Goal: Check status: Check status

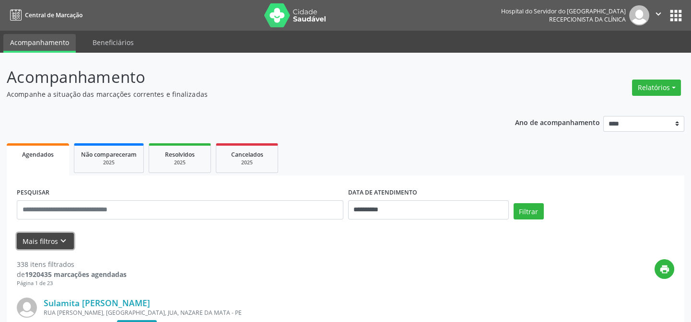
click at [42, 239] on button "Mais filtros keyboard_arrow_down" at bounding box center [45, 241] width 57 height 17
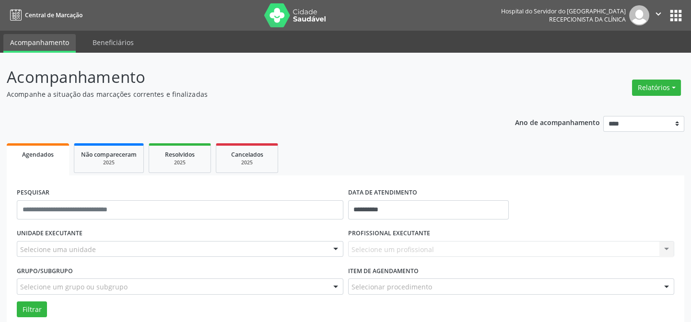
scroll to position [87, 0]
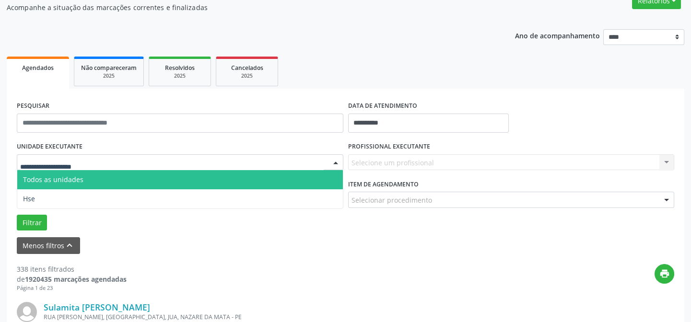
click at [85, 155] on div at bounding box center [180, 162] width 327 height 16
click at [88, 166] on input "text" at bounding box center [172, 167] width 304 height 19
click at [87, 181] on span "Todos as unidades" at bounding box center [180, 179] width 326 height 19
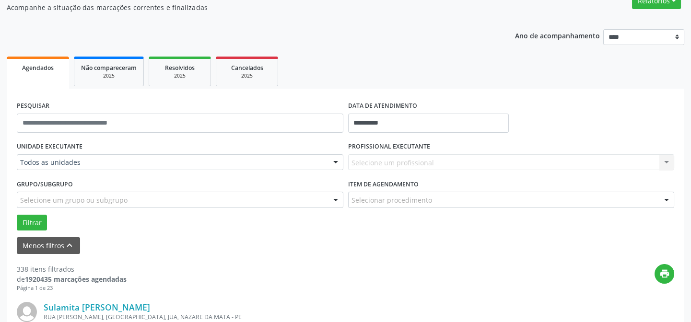
drag, startPoint x: 96, startPoint y: 171, endPoint x: 110, endPoint y: 158, distance: 19.0
click at [97, 171] on div "UNIDADE EXECUTANTE Todos as unidades Todos as unidades Hse Nenhum resultado enc…" at bounding box center [179, 158] width 331 height 37
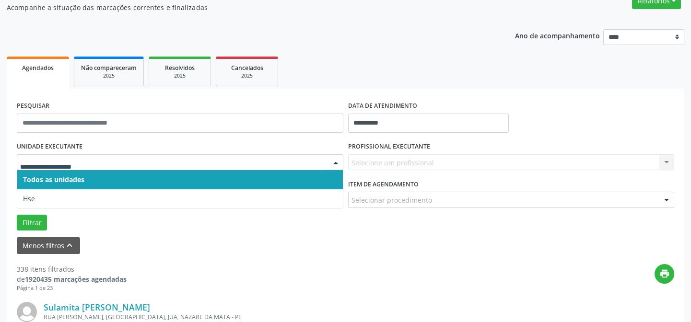
click at [119, 181] on span "Todos as unidades" at bounding box center [180, 179] width 326 height 19
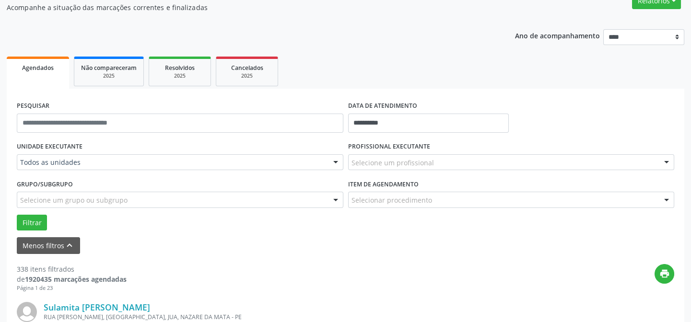
click at [108, 186] on div "Grupo/Subgrupo Selecione um grupo ou subgrupo Todos os grupos e subgrupos Nenhu…" at bounding box center [180, 192] width 327 height 31
click at [89, 185] on div "Grupo/Subgrupo Selecione um grupo ou subgrupo Todos os grupos e subgrupos Nenhu…" at bounding box center [180, 192] width 327 height 31
click at [382, 122] on input "**********" at bounding box center [428, 123] width 161 height 19
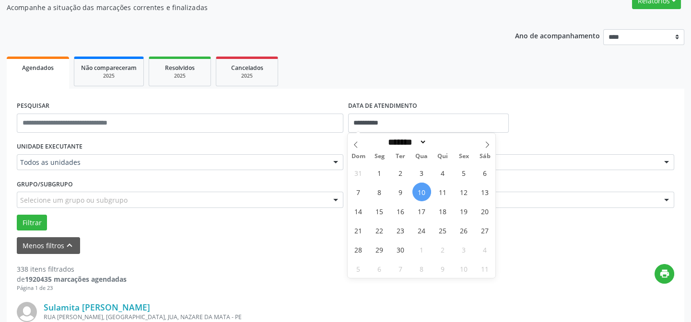
click at [422, 191] on span "10" at bounding box center [421, 192] width 19 height 19
type input "**********"
click at [422, 191] on span "10" at bounding box center [421, 192] width 19 height 19
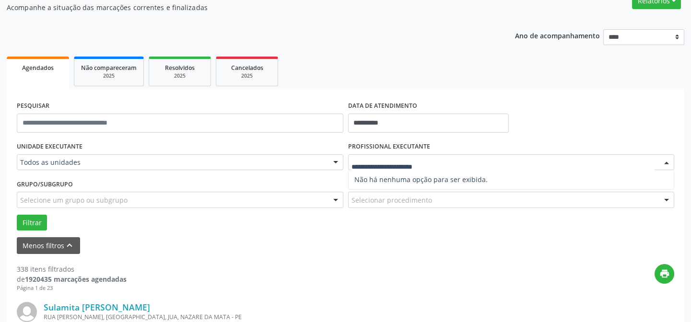
click at [390, 174] on span "Não há nenhuma opção para ser exibida." at bounding box center [512, 179] width 326 height 19
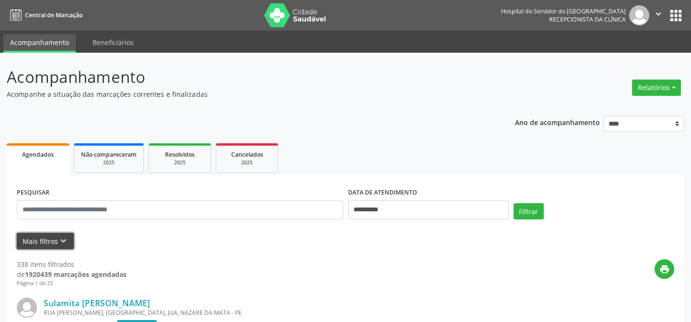
click at [45, 238] on button "Mais filtros keyboard_arrow_down" at bounding box center [45, 241] width 57 height 17
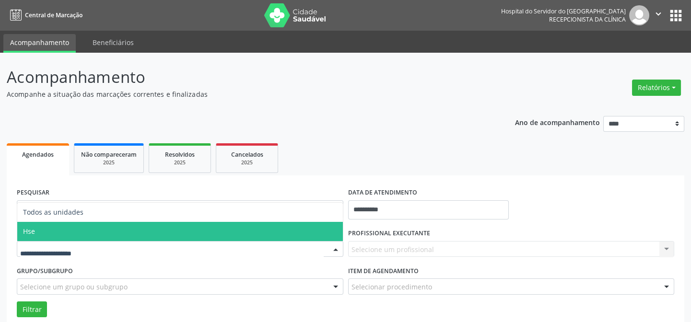
click at [93, 227] on span "Hse" at bounding box center [180, 231] width 326 height 19
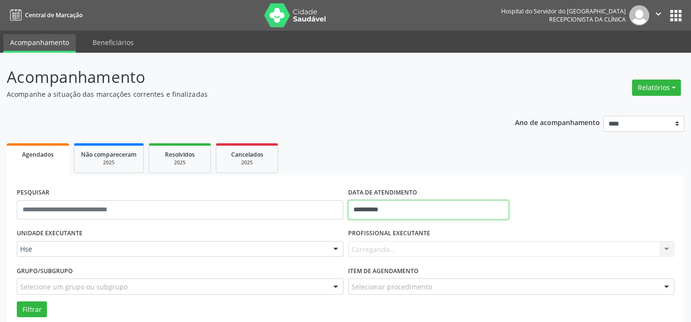
click at [391, 215] on input "**********" at bounding box center [428, 209] width 161 height 19
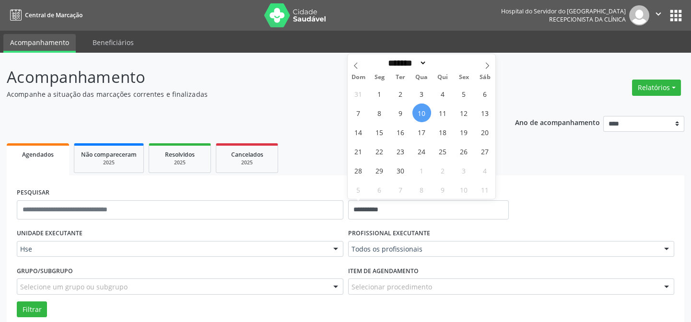
click at [420, 110] on span "10" at bounding box center [421, 113] width 19 height 19
type input "**********"
click at [420, 110] on span "10" at bounding box center [421, 113] width 19 height 19
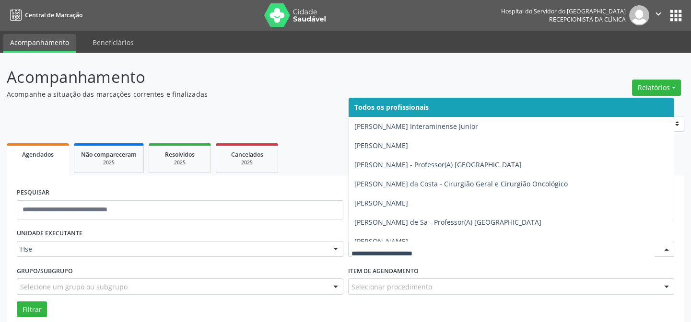
drag, startPoint x: 386, startPoint y: 246, endPoint x: 411, endPoint y: 246, distance: 24.9
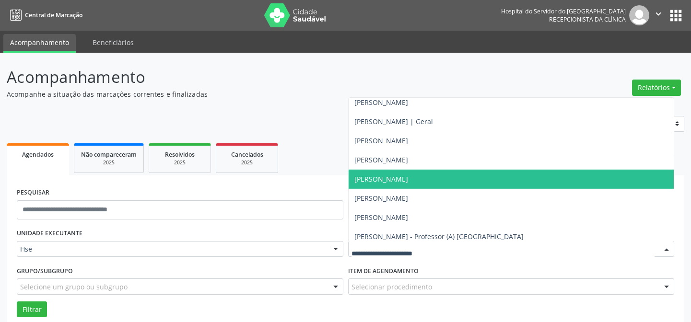
scroll to position [6234, 0]
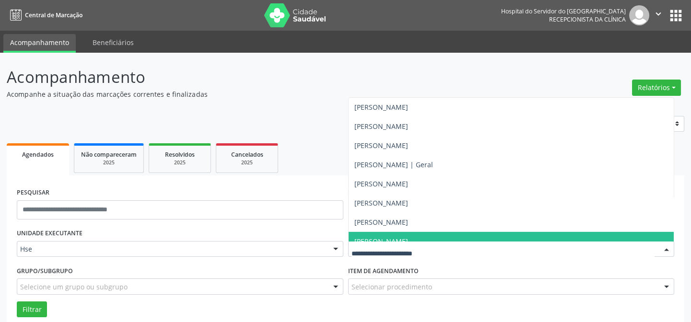
click at [361, 249] on input "text" at bounding box center [504, 254] width 304 height 19
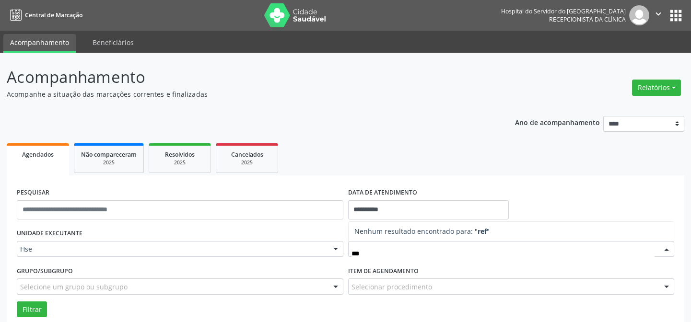
scroll to position [0, 0]
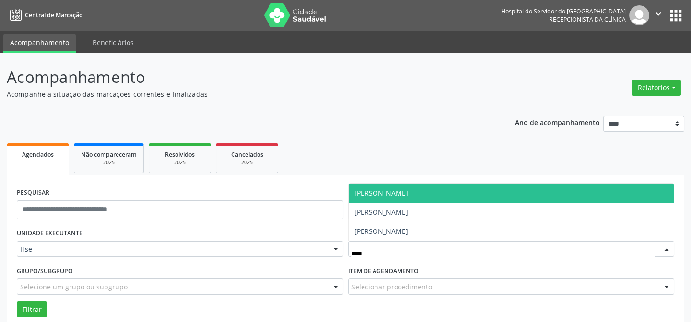
type input "*****"
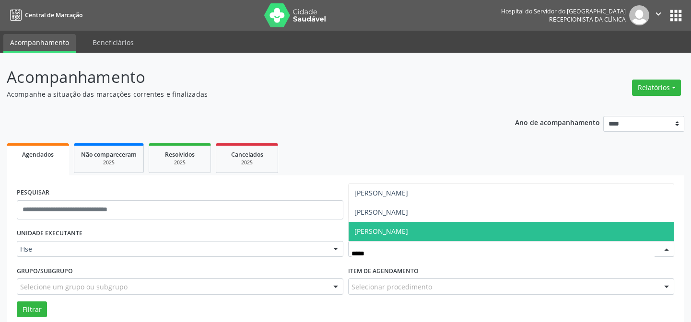
click at [408, 227] on span "[PERSON_NAME]" at bounding box center [381, 231] width 54 height 9
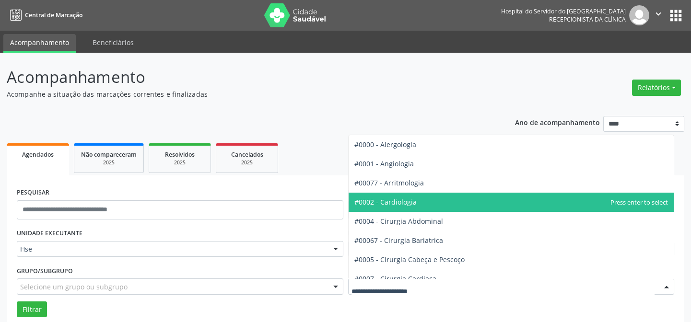
click at [407, 208] on span "#0002 - Cardiologia" at bounding box center [512, 202] width 326 height 19
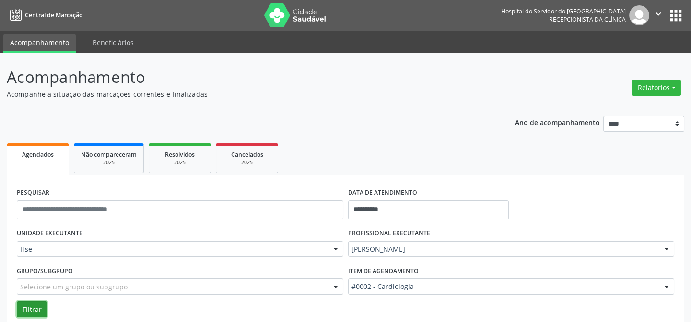
click at [23, 311] on button "Filtrar" at bounding box center [32, 310] width 30 height 16
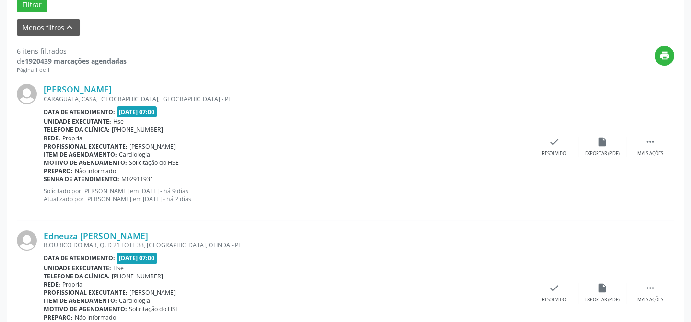
scroll to position [261, 0]
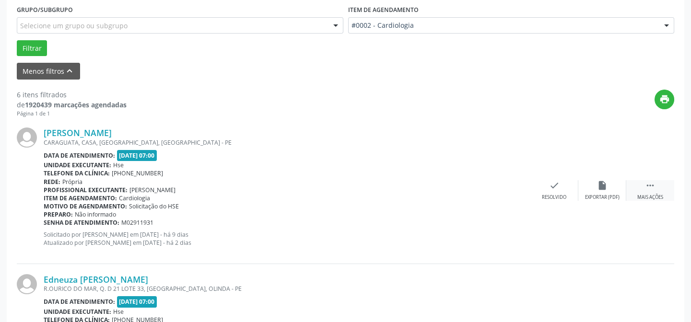
click at [651, 184] on icon "" at bounding box center [650, 185] width 11 height 11
click at [601, 183] on icon "alarm_off" at bounding box center [602, 185] width 11 height 11
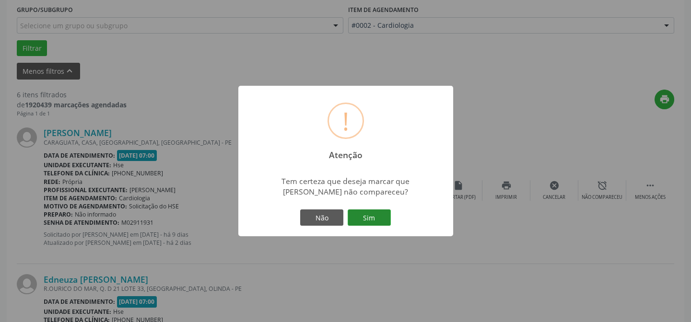
click at [369, 215] on button "Sim" at bounding box center [369, 218] width 43 height 16
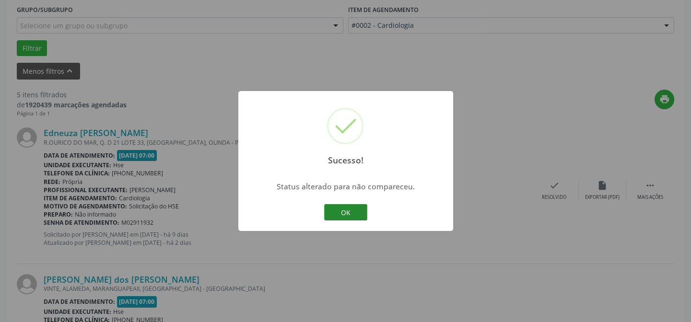
click at [344, 211] on button "OK" at bounding box center [345, 212] width 43 height 16
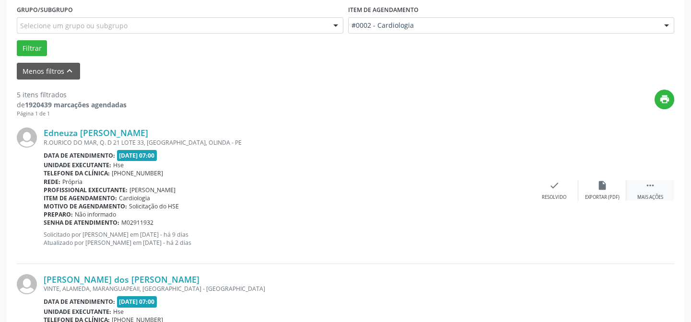
click at [649, 186] on icon "" at bounding box center [650, 185] width 11 height 11
click at [603, 182] on icon "alarm_off" at bounding box center [602, 185] width 11 height 11
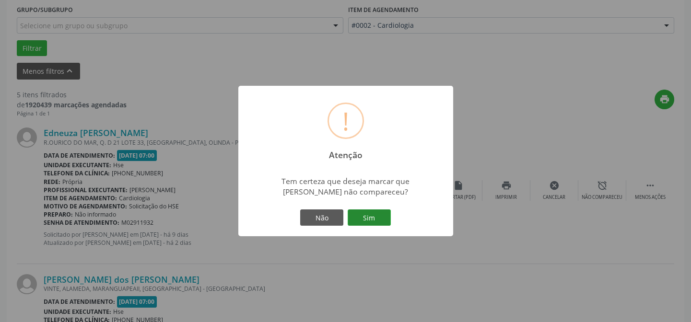
click at [367, 219] on button "Sim" at bounding box center [369, 218] width 43 height 16
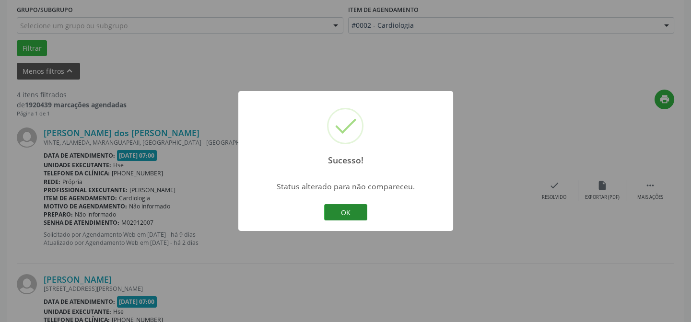
click at [346, 210] on button "OK" at bounding box center [345, 212] width 43 height 16
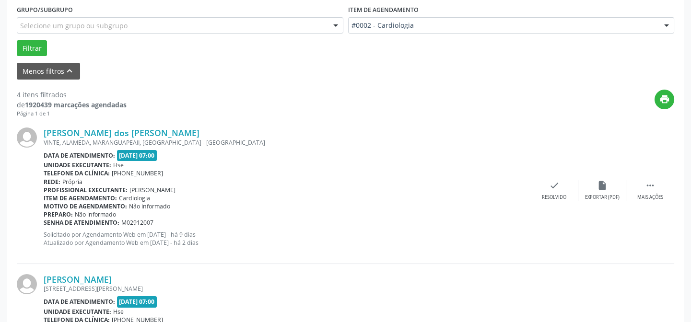
drag, startPoint x: 203, startPoint y: 190, endPoint x: 230, endPoint y: 175, distance: 30.9
click at [230, 175] on div "[PERSON_NAME] dos [PERSON_NAME] VINTE, ALAMEDA, [GEOGRAPHIC_DATA], [GEOGRAPHIC_…" at bounding box center [287, 191] width 487 height 126
click at [649, 188] on icon "" at bounding box center [650, 185] width 11 height 11
click at [599, 185] on icon "alarm_off" at bounding box center [602, 185] width 11 height 11
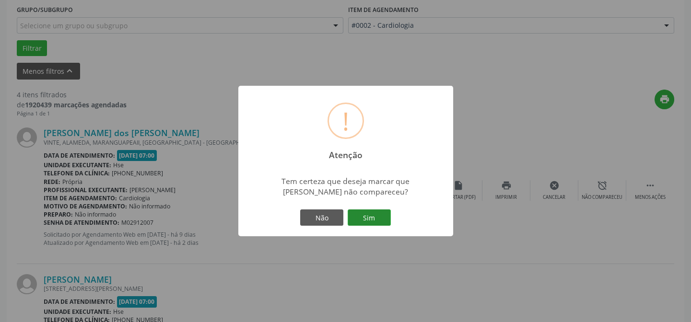
click at [369, 220] on button "Sim" at bounding box center [369, 218] width 43 height 16
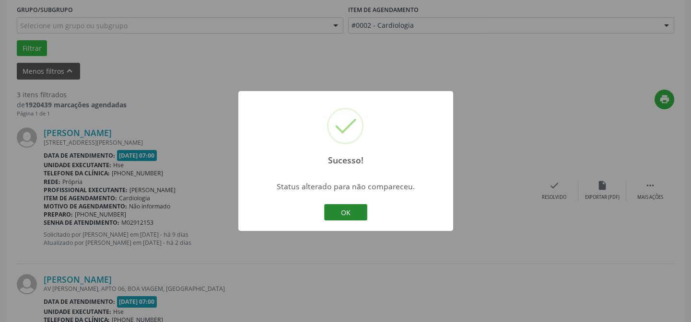
click at [345, 210] on button "OK" at bounding box center [345, 212] width 43 height 16
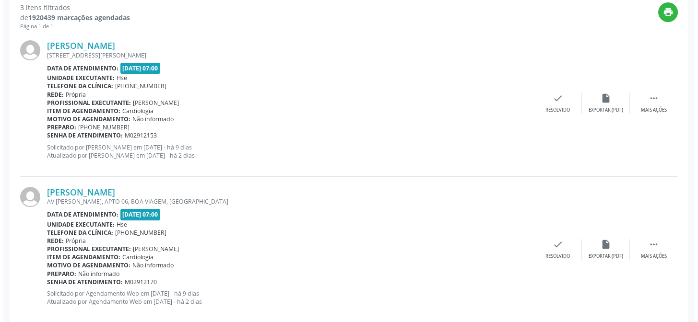
scroll to position [305, 0]
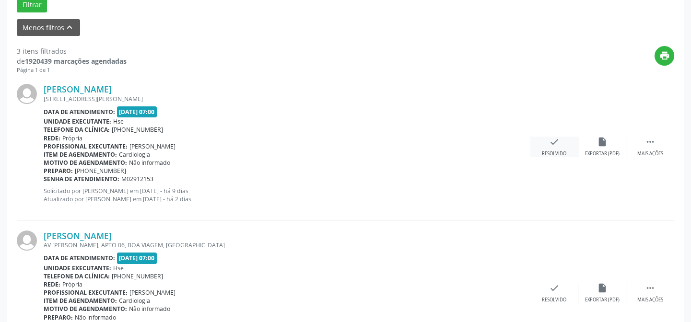
click at [552, 142] on icon "check" at bounding box center [554, 142] width 11 height 11
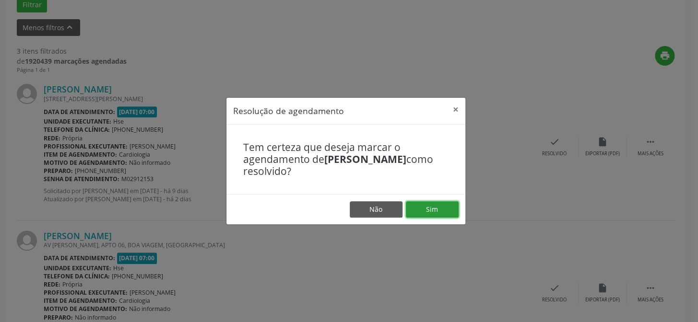
click at [431, 207] on button "Sim" at bounding box center [432, 209] width 53 height 16
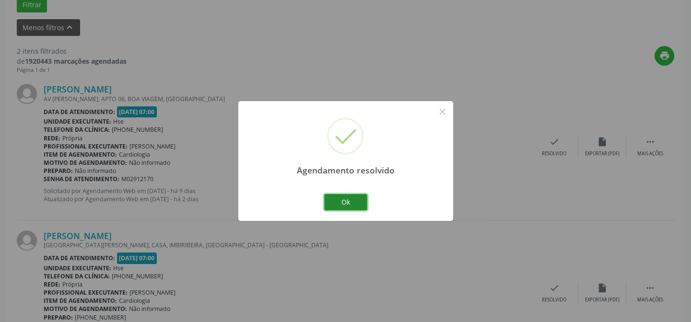
click at [343, 200] on button "Ok" at bounding box center [345, 202] width 43 height 16
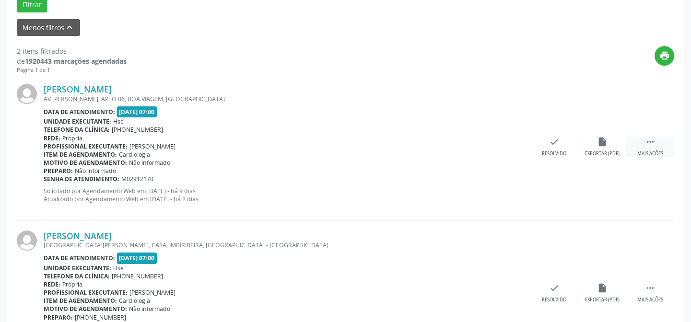
click at [650, 151] on div "Mais ações" at bounding box center [650, 154] width 26 height 7
click at [612, 151] on div "Não compareceu" at bounding box center [602, 154] width 41 height 7
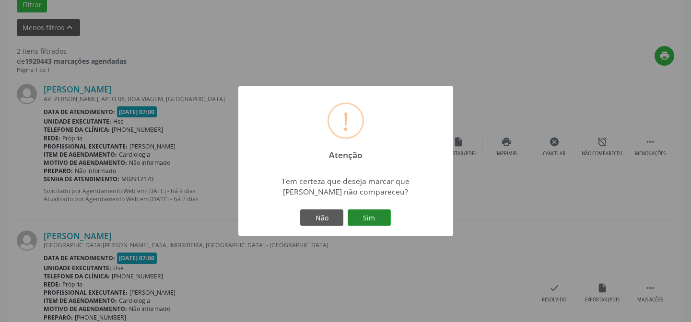
click at [366, 220] on button "Sim" at bounding box center [369, 218] width 43 height 16
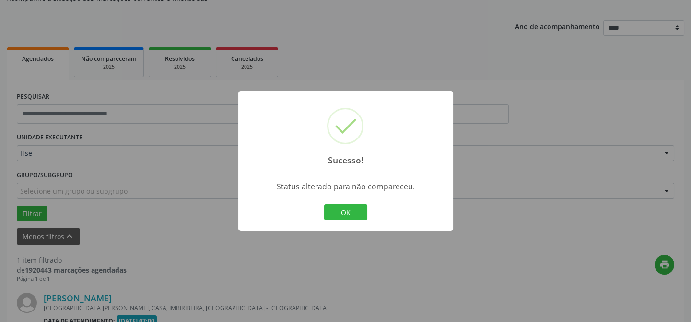
scroll to position [219, 0]
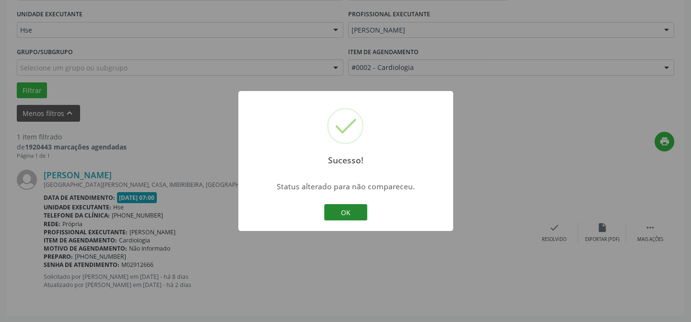
click at [355, 214] on button "OK" at bounding box center [345, 212] width 43 height 16
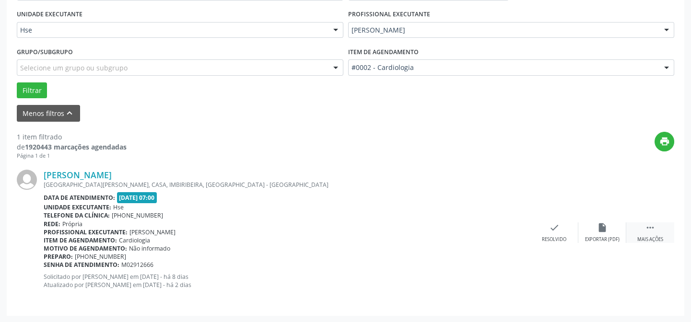
click at [652, 227] on icon "" at bounding box center [650, 228] width 11 height 11
click at [599, 226] on icon "alarm_off" at bounding box center [602, 228] width 11 height 11
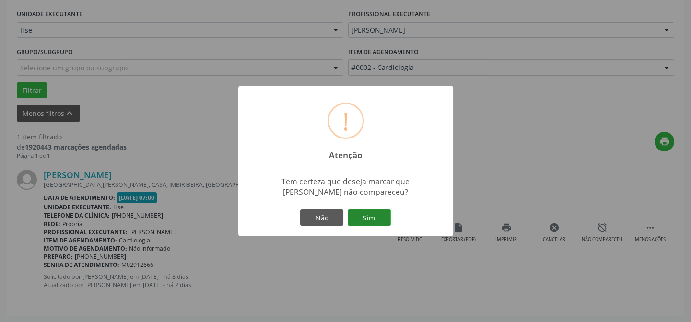
click at [368, 212] on button "Sim" at bounding box center [369, 218] width 43 height 16
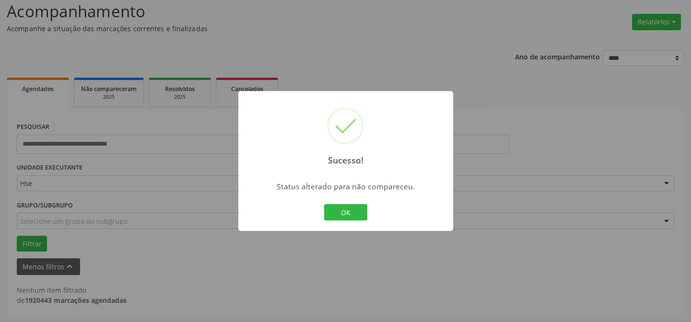
scroll to position [65, 0]
click at [345, 212] on button "OK" at bounding box center [345, 212] width 43 height 16
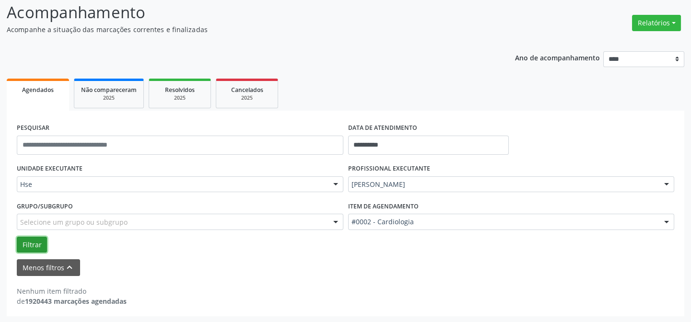
click at [33, 244] on button "Filtrar" at bounding box center [32, 245] width 30 height 16
